Goal: Information Seeking & Learning: Learn about a topic

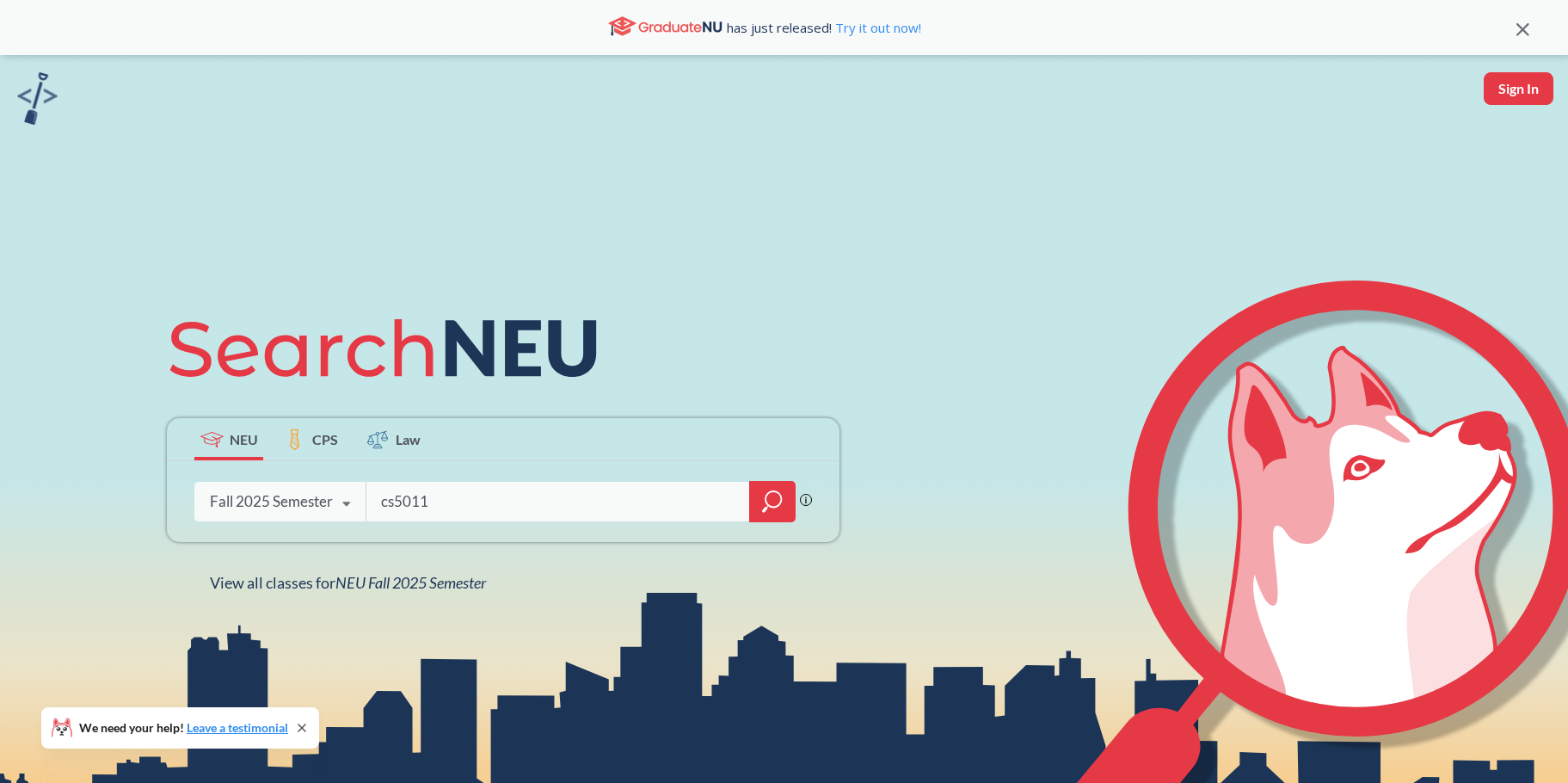
type input "cs5011"
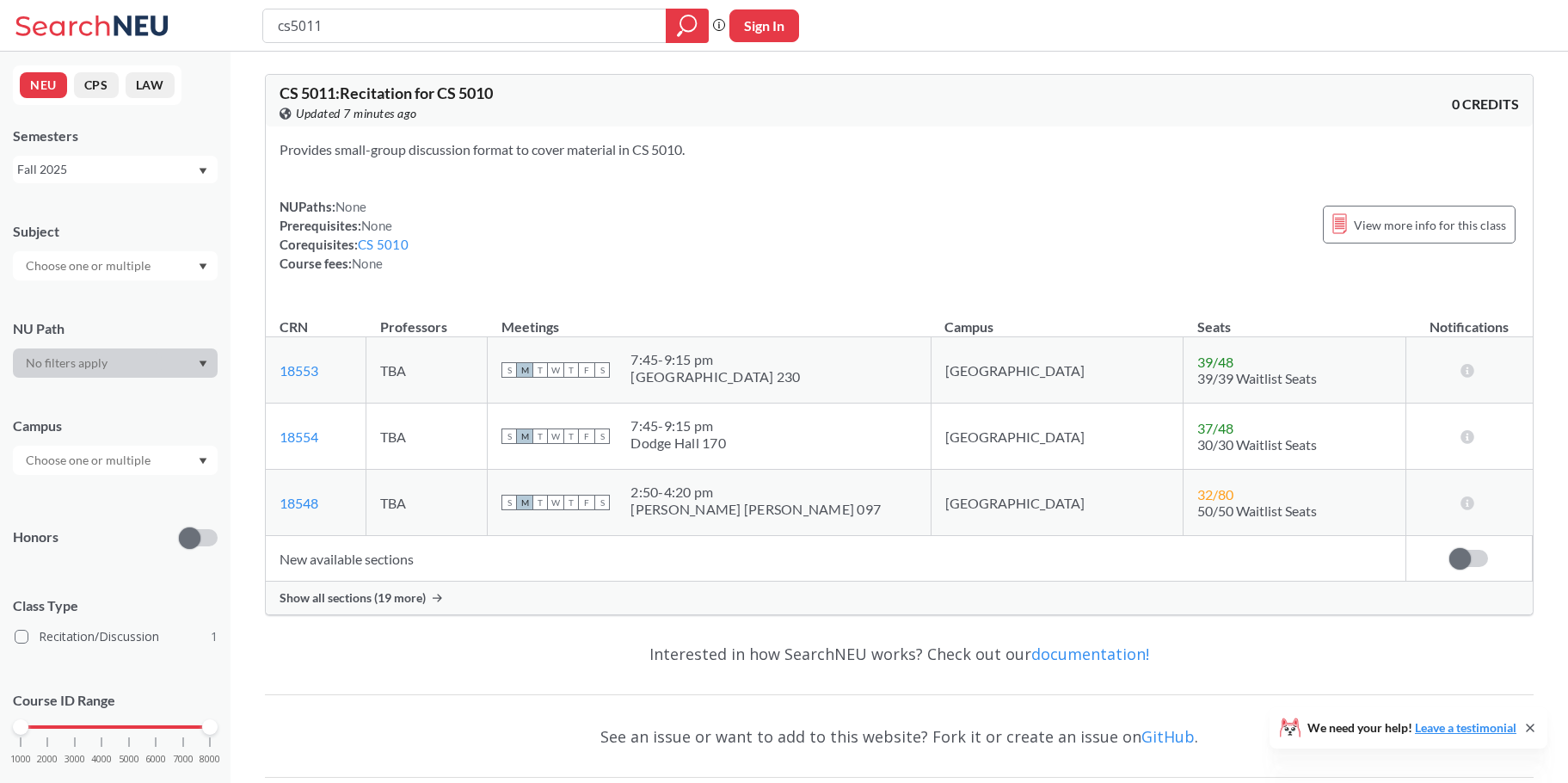
click at [378, 602] on span "Show all sections (19 more)" at bounding box center [353, 597] width 146 height 16
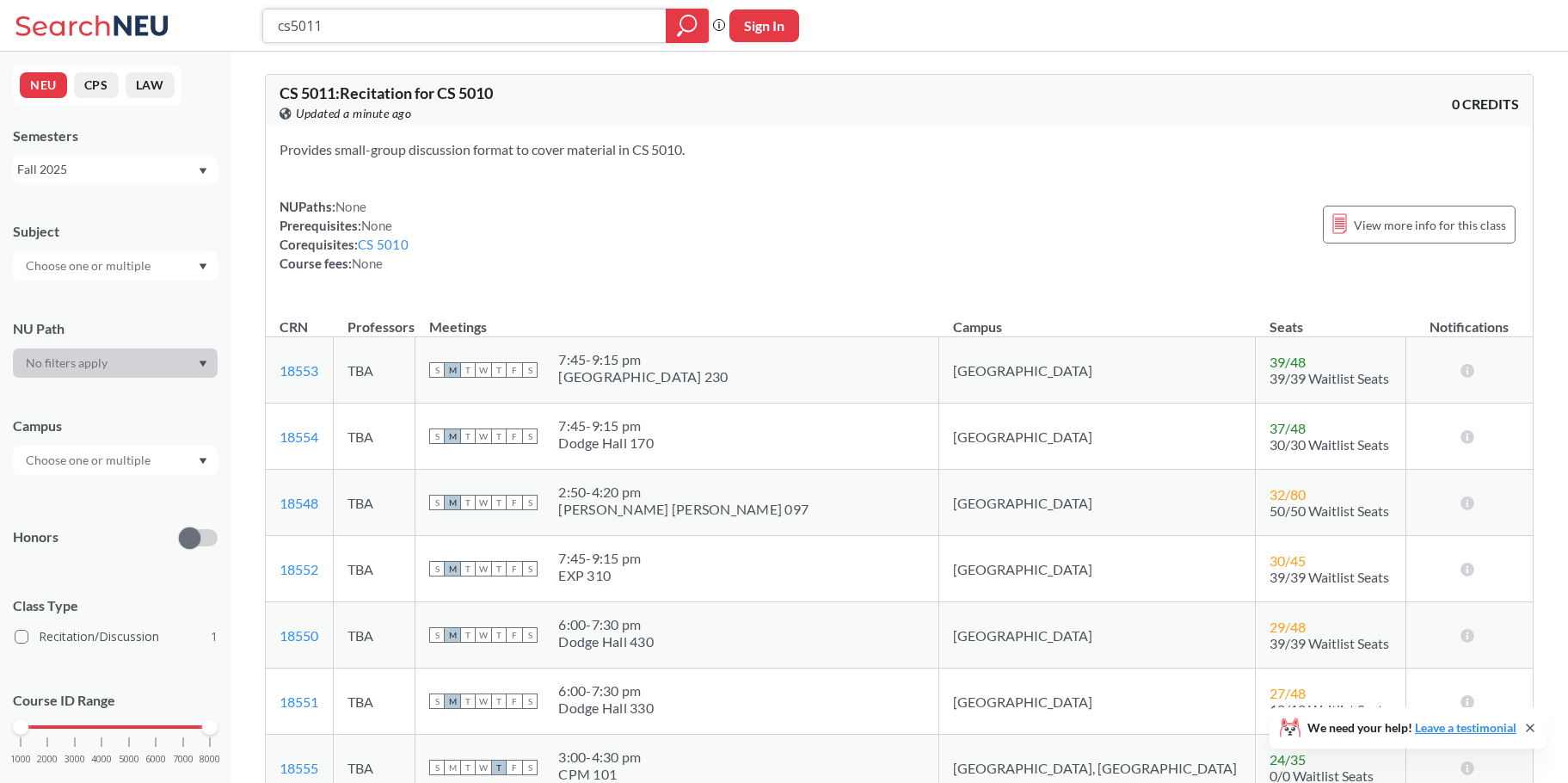
click at [367, 25] on input "cs5011" at bounding box center [464, 26] width 377 height 30
type input "cs5010"
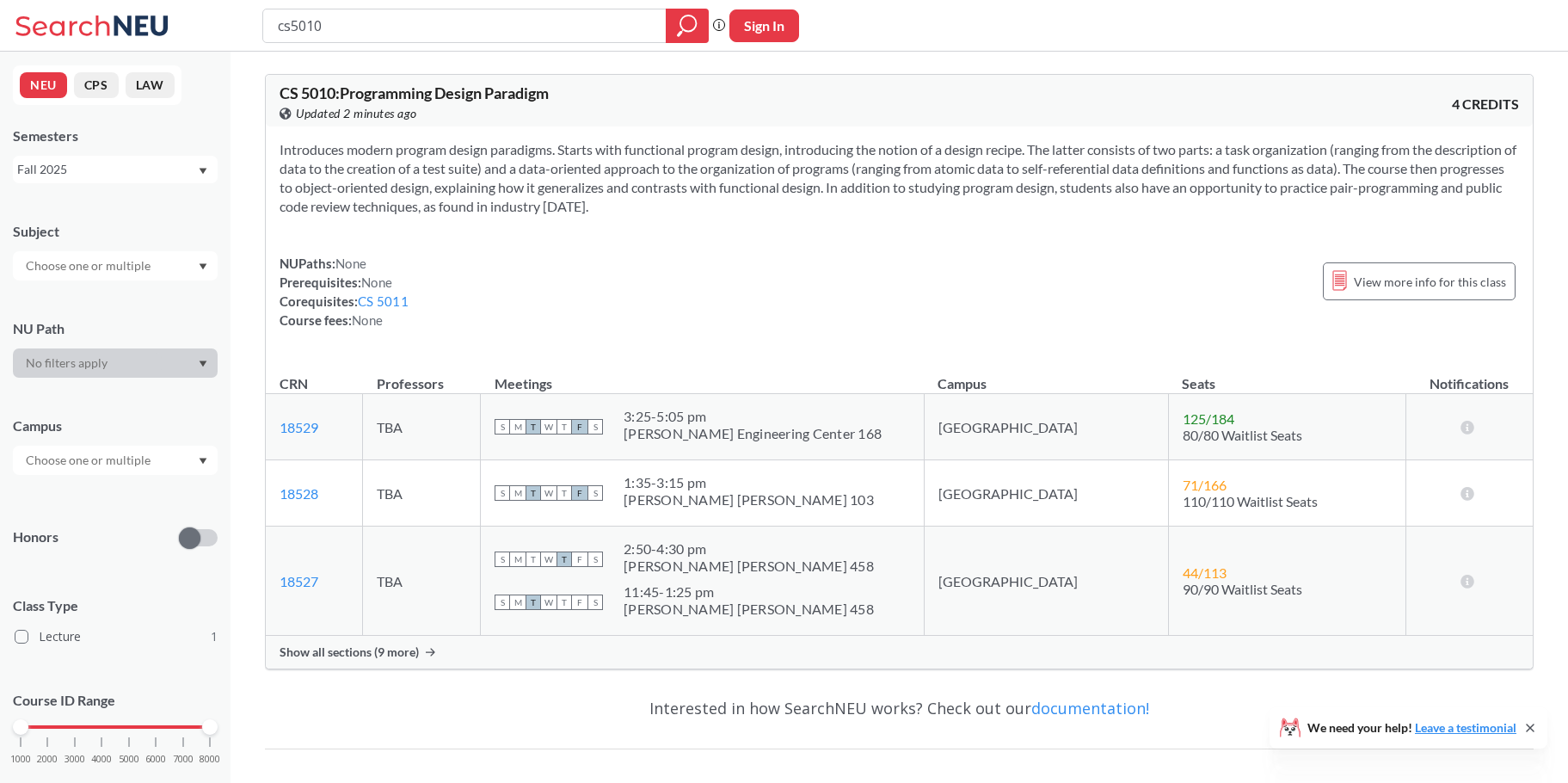
click at [365, 660] on div "Show all sections (9 more)" at bounding box center [899, 652] width 1266 height 32
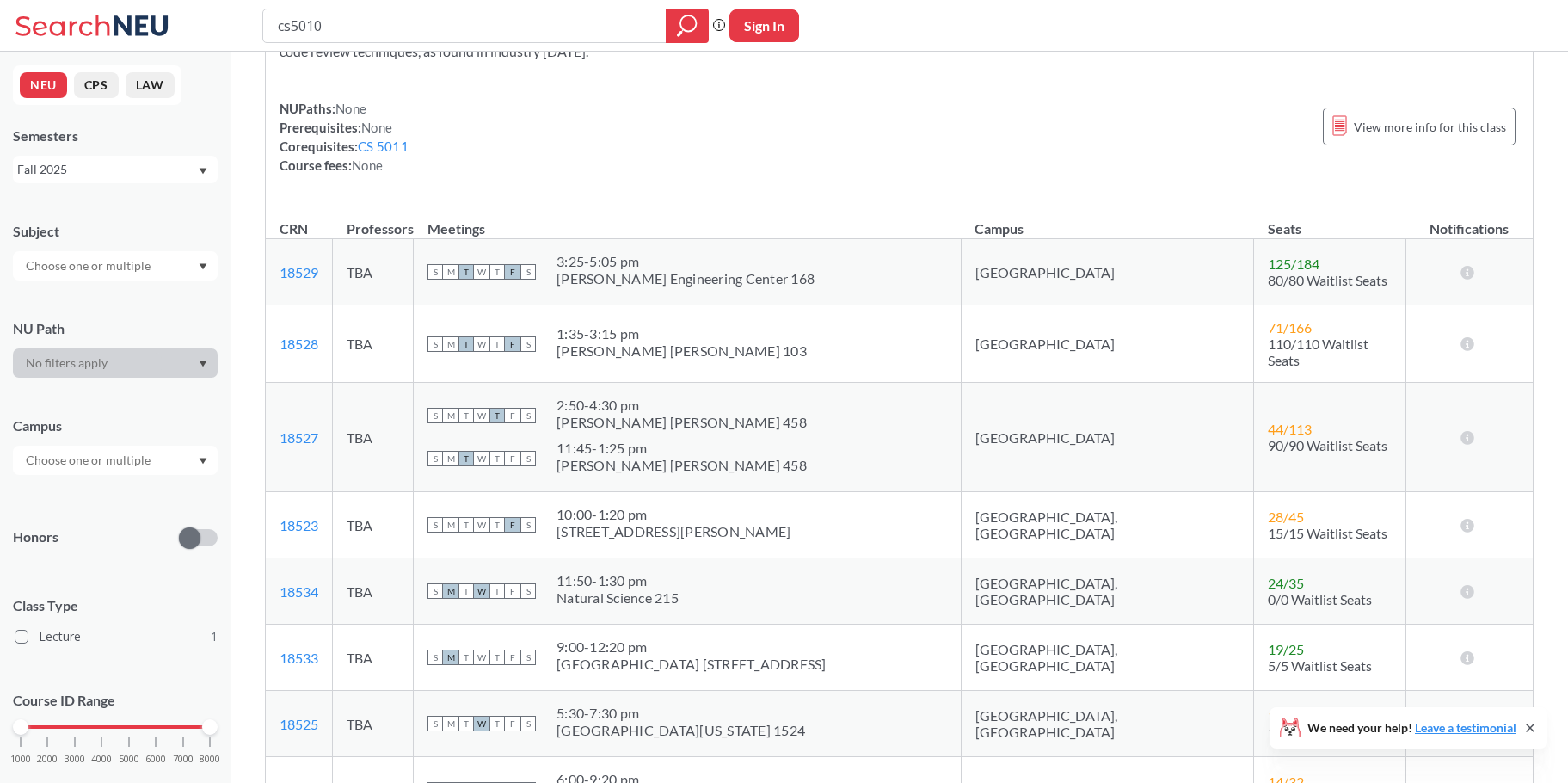
scroll to position [146, 0]
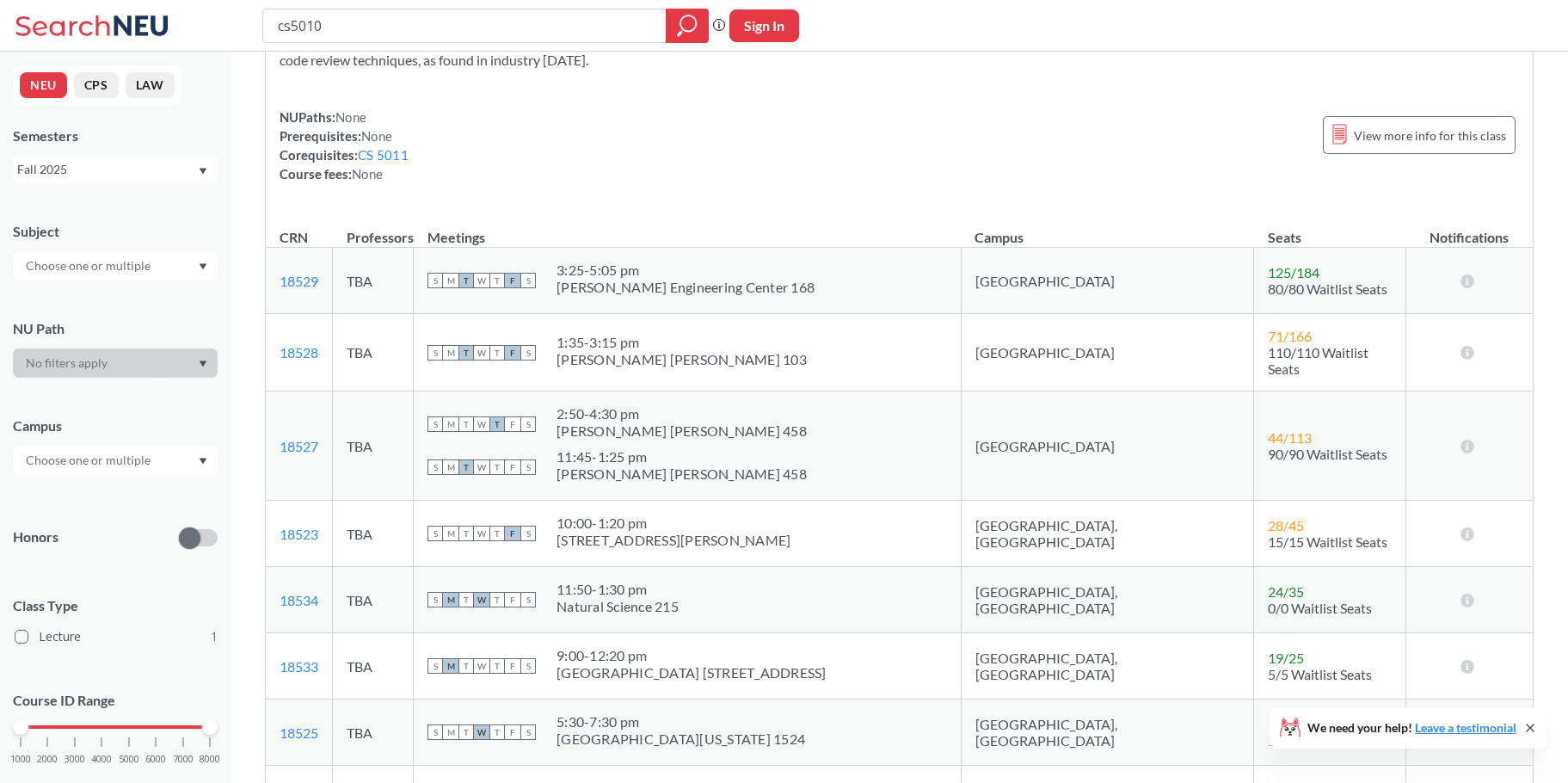
click at [1271, 459] on td "44 / 113 90/90 Waitlist Seats" at bounding box center [1329, 446] width 152 height 109
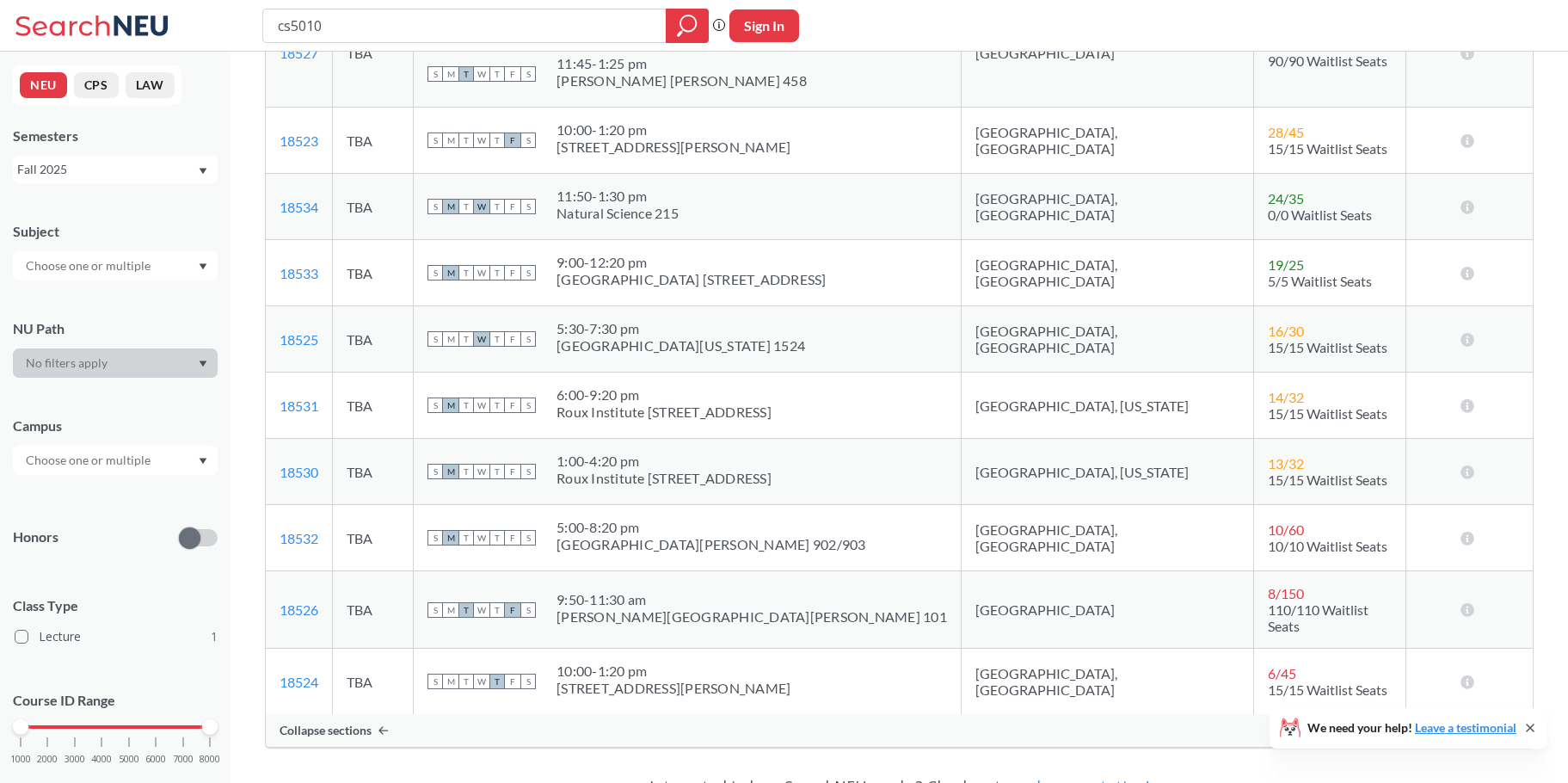
scroll to position [541, 0]
click at [712, 607] on div "[PERSON_NAME][GEOGRAPHIC_DATA][PERSON_NAME] 101" at bounding box center [751, 615] width 390 height 18
click at [825, 598] on div "S M T W T F S 9:50 - 11:30 am [PERSON_NAME][GEOGRAPHIC_DATA][PERSON_NAME]" at bounding box center [687, 608] width 520 height 38
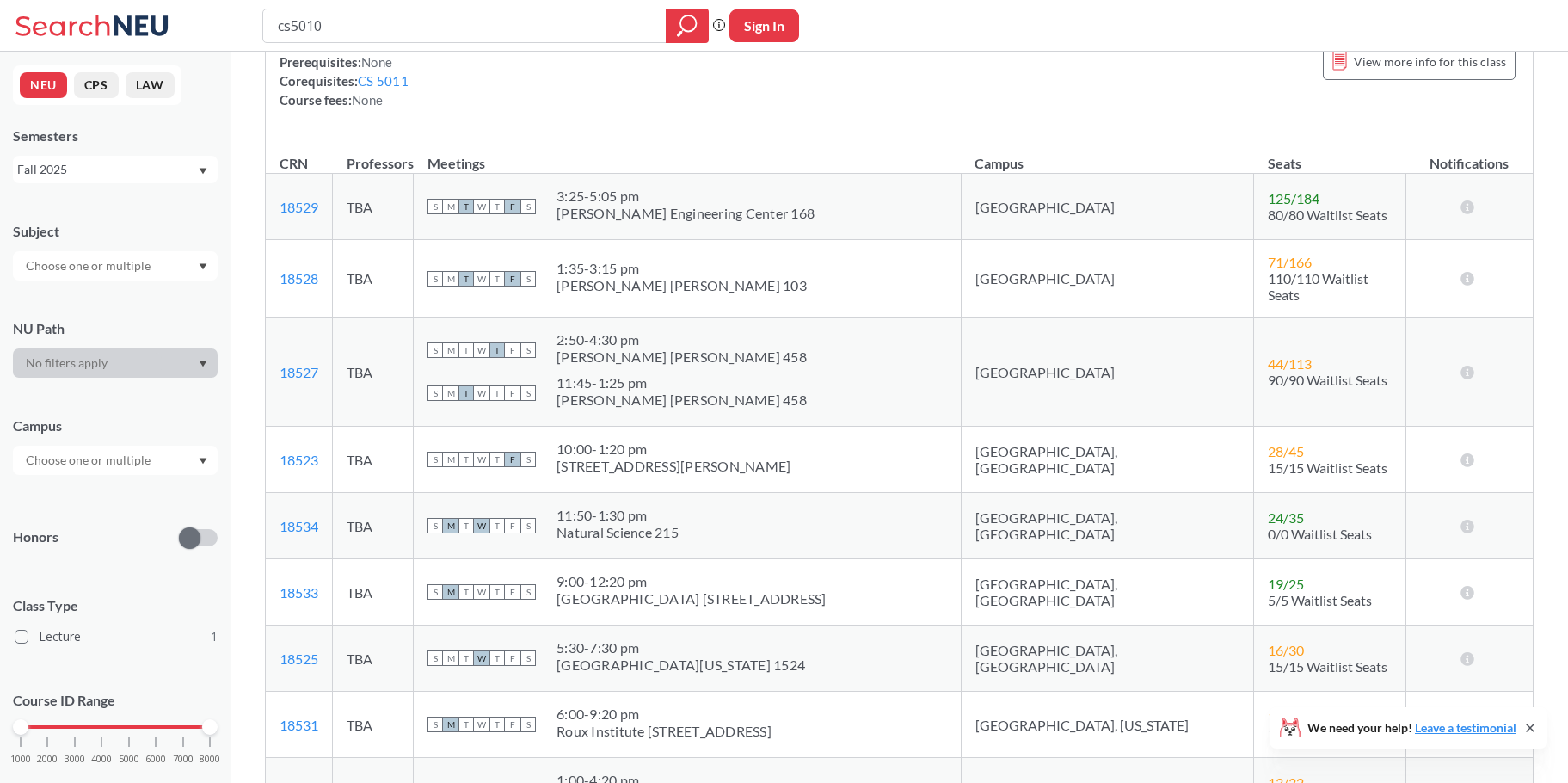
scroll to position [195, 0]
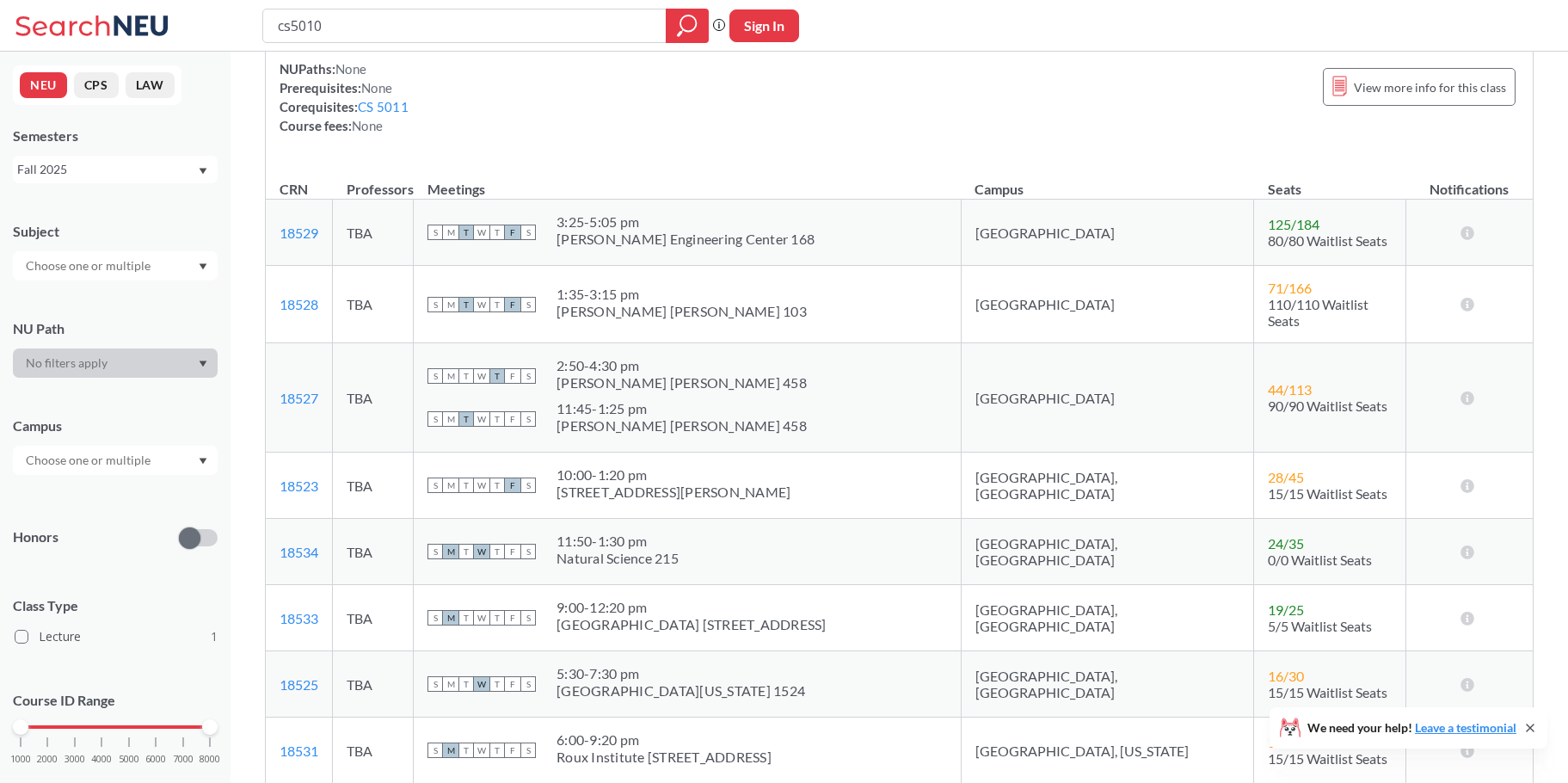
click at [1267, 381] on span "44 / 113" at bounding box center [1289, 390] width 44 height 17
click at [1262, 436] on td "44 / 113 90/90 Waitlist Seats" at bounding box center [1329, 398] width 152 height 109
click at [1267, 381] on span "44 / 113" at bounding box center [1289, 390] width 44 height 17
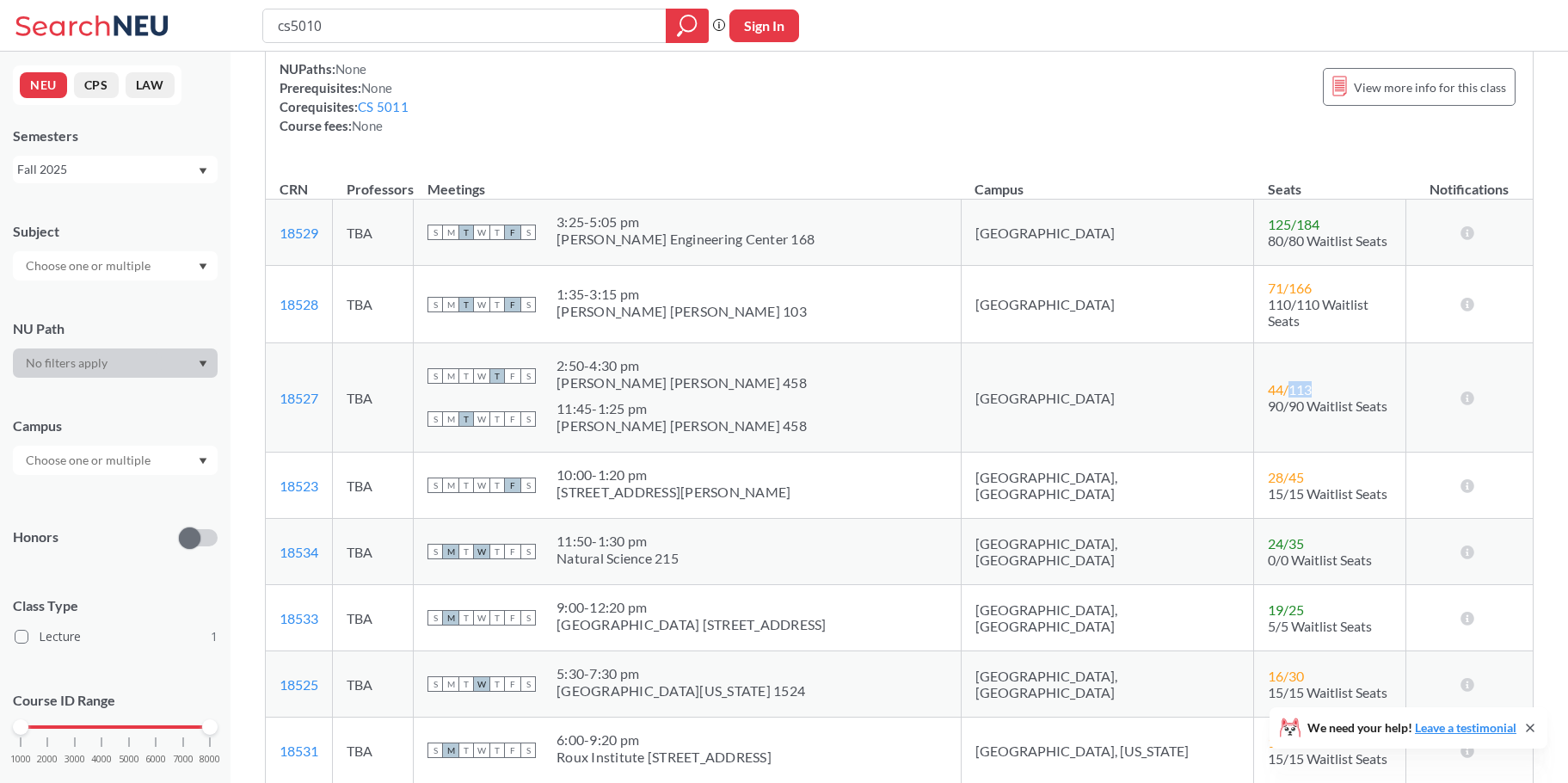
click at [1267, 381] on span "44 / 113" at bounding box center [1289, 390] width 44 height 17
click at [1253, 419] on td "44 / 113 90/90 Waitlist Seats" at bounding box center [1329, 398] width 152 height 109
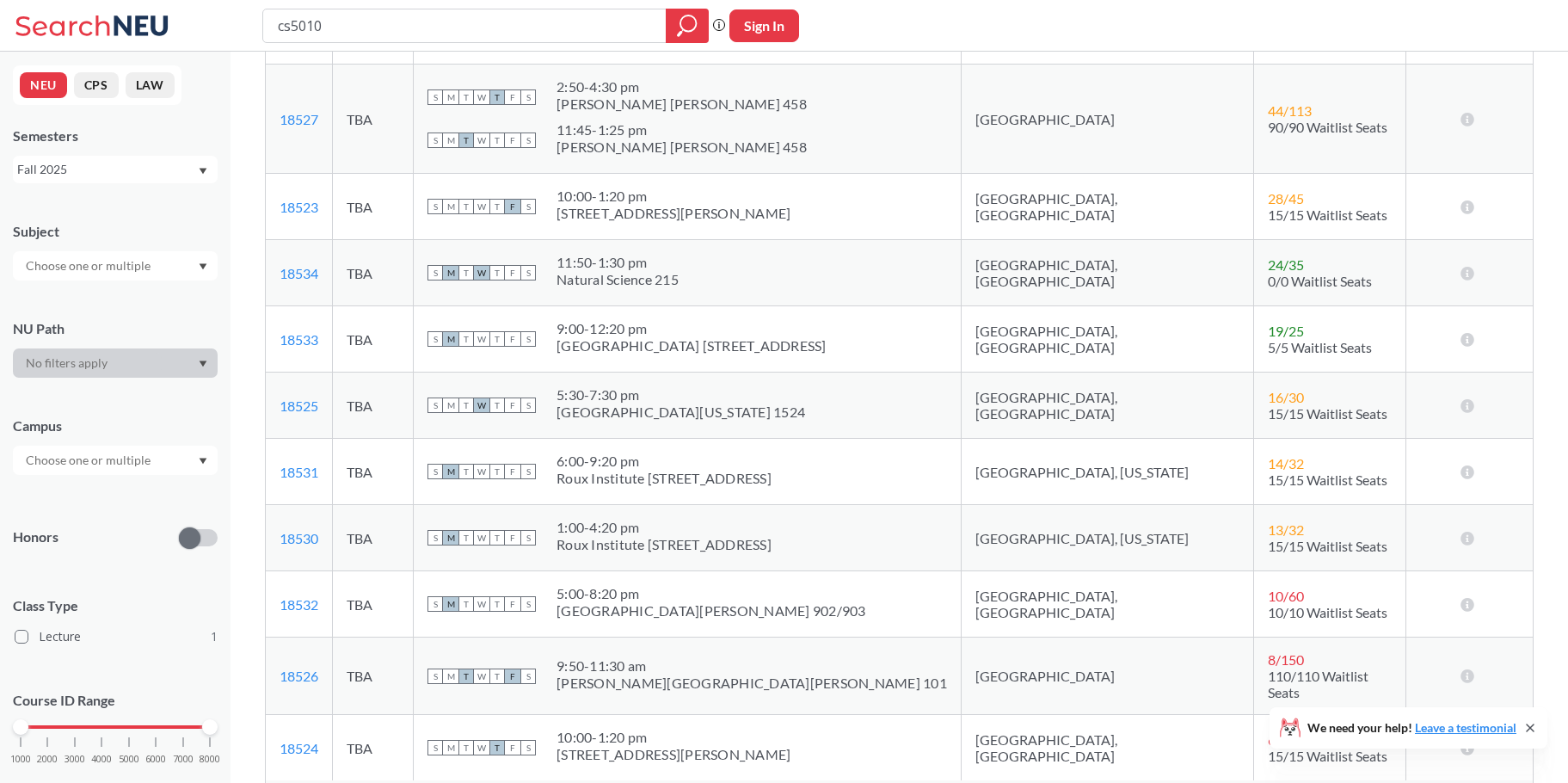
scroll to position [485, 0]
